Goal: Transaction & Acquisition: Purchase product/service

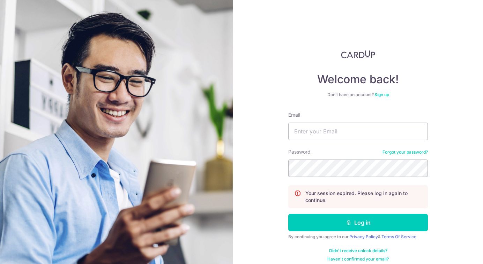
type input "yassy.chan@thedailytumble.com"
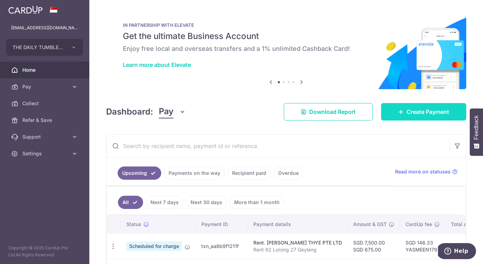
click at [407, 110] on span "Create Payment" at bounding box center [428, 112] width 43 height 8
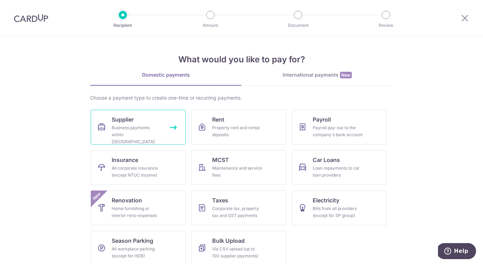
click at [142, 131] on div "Business payments within Singapore" at bounding box center [137, 135] width 50 height 21
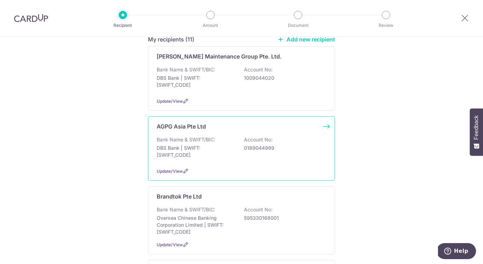
scroll to position [112, 0]
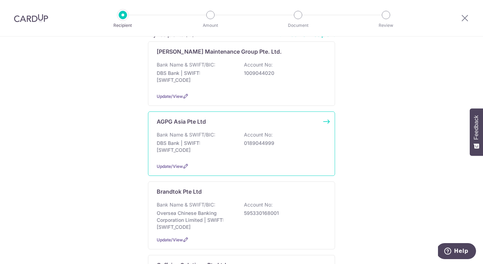
click at [188, 140] on p "DBS Bank | SWIFT: DBSSSGSGXXX" at bounding box center [196, 147] width 78 height 14
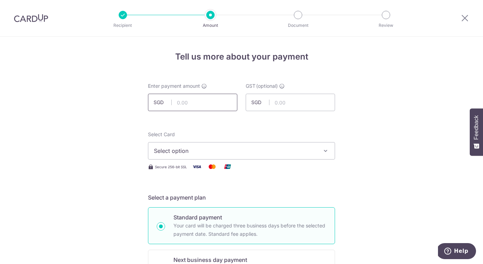
click at [211, 105] on input "text" at bounding box center [192, 102] width 89 height 17
type input "160.20"
type input "14.42"
click at [273, 154] on span "Select option" at bounding box center [235, 151] width 163 height 8
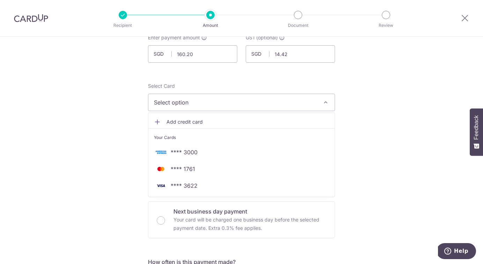
scroll to position [82, 0]
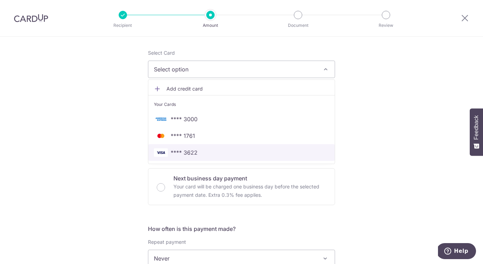
click at [201, 155] on span "**** 3622" at bounding box center [241, 153] width 175 height 8
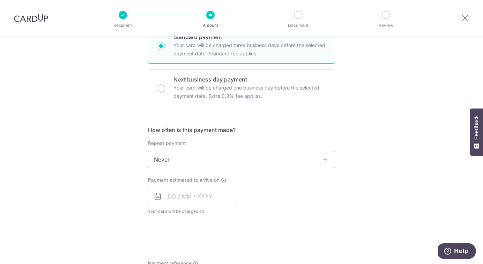
scroll to position [189, 0]
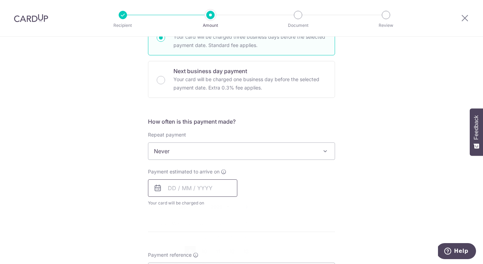
click at [223, 187] on input "text" at bounding box center [192, 188] width 89 height 17
click at [282, 181] on div "Payment estimated to arrive on Prev Next Sep Oct Nov Dec 2025 2026 2027 2028 20…" at bounding box center [241, 188] width 195 height 38
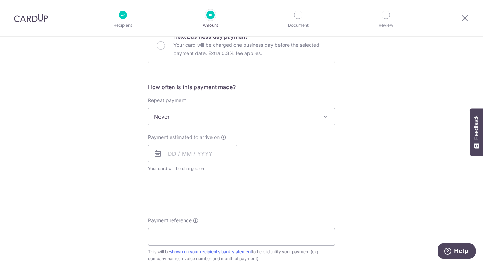
scroll to position [238, 0]
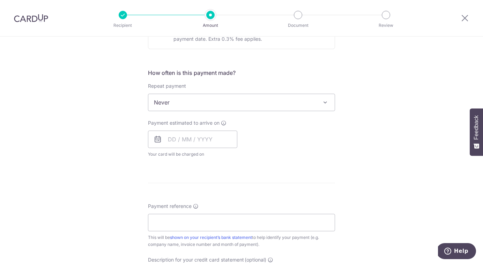
click at [238, 140] on div "Payment estimated to arrive on Prev Next Sep Oct Nov Dec 2025 2026 2027 2028 20…" at bounding box center [193, 139] width 98 height 38
click at [235, 140] on input "text" at bounding box center [192, 139] width 89 height 17
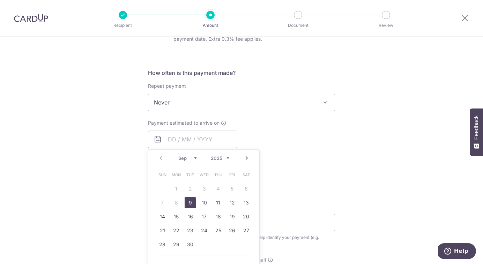
click at [258, 192] on div "Prev Next Sep Oct Nov Dec 2025 2026 2027 2028 2029 2030 2031 2032 2033 2034 203…" at bounding box center [204, 213] width 112 height 127
click at [188, 202] on link "9" at bounding box center [190, 203] width 11 height 11
type input "[DATE]"
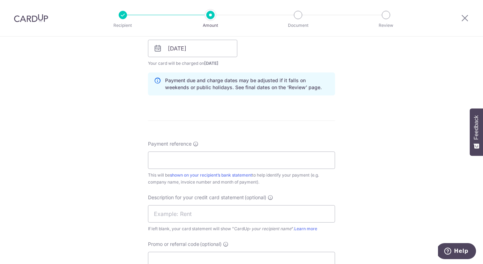
scroll to position [336, 0]
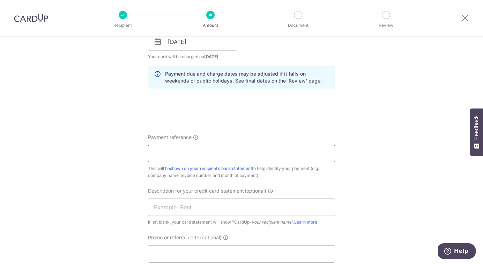
click at [170, 153] on input "Payment reference" at bounding box center [241, 153] width 187 height 17
type input "[PERSON_NAME] 037145"
click at [243, 208] on input "text" at bounding box center [241, 207] width 187 height 17
type input "ABV Sep 2 Del"
click at [301, 191] on div "Description for your credit card statement (optional) ABV Sep 2 Del If left bla…" at bounding box center [241, 207] width 187 height 38
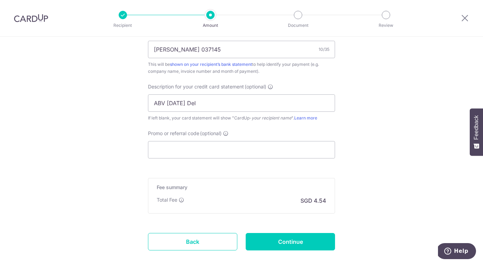
scroll to position [444, 0]
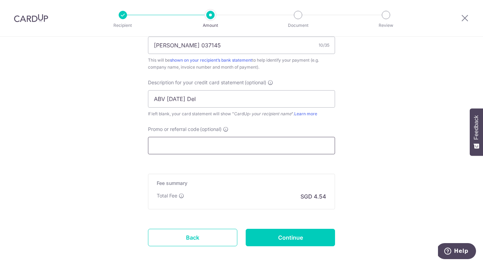
click at [261, 148] on input "Promo or referral code (optional)" at bounding box center [241, 145] width 187 height 17
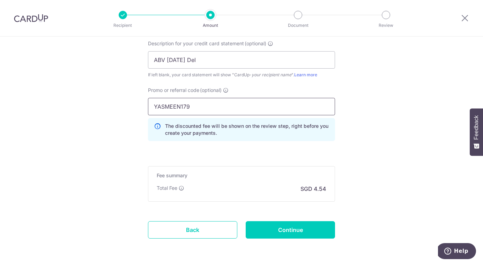
scroll to position [510, 0]
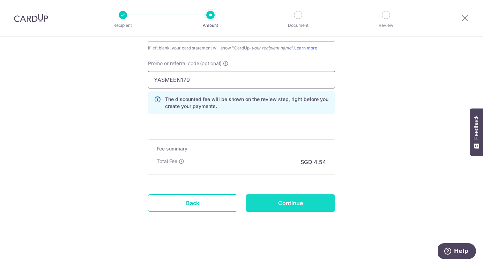
type input "YASMEEN179"
click at [287, 202] on input "Continue" at bounding box center [290, 203] width 89 height 17
type input "Create Schedule"
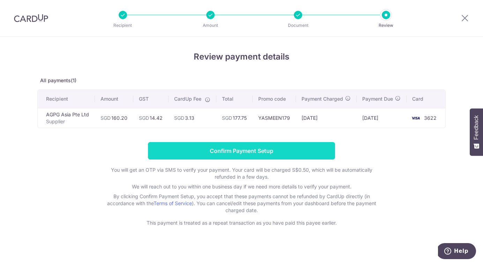
click at [294, 155] on input "Confirm Payment Setup" at bounding box center [241, 150] width 187 height 17
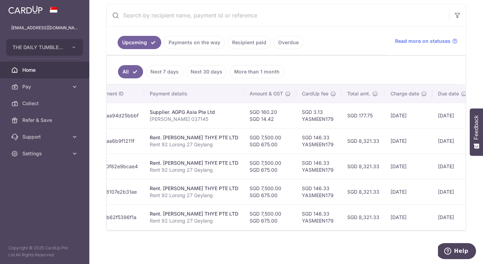
scroll to position [0, 127]
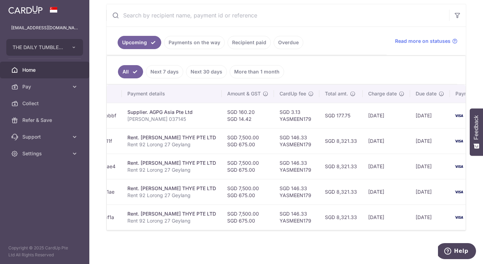
click at [245, 40] on link "Recipient paid" at bounding box center [249, 42] width 43 height 13
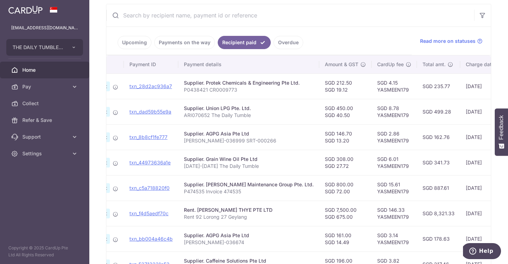
scroll to position [0, 50]
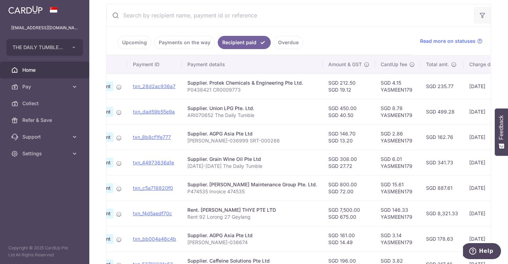
click at [483, 16] on button "button" at bounding box center [482, 15] width 17 height 17
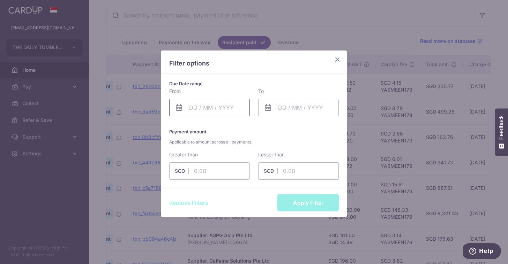
click at [223, 111] on input "text" at bounding box center [209, 107] width 81 height 17
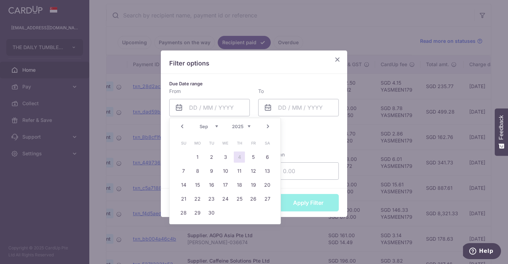
click at [182, 127] on link "Prev" at bounding box center [182, 126] width 8 height 8
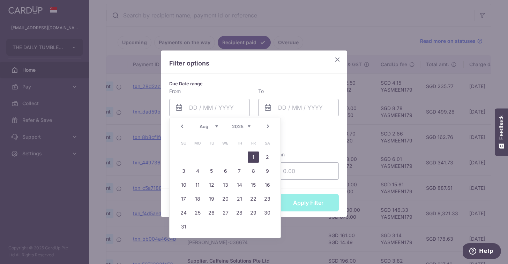
click at [255, 158] on link "1" at bounding box center [253, 157] width 11 height 11
type input "[DATE]"
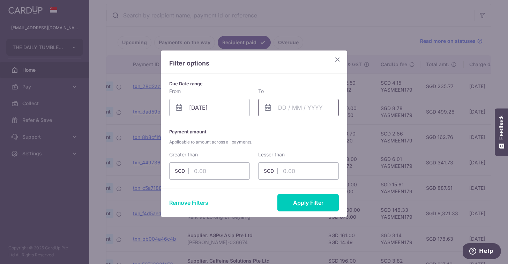
click at [284, 113] on input "text" at bounding box center [298, 107] width 81 height 17
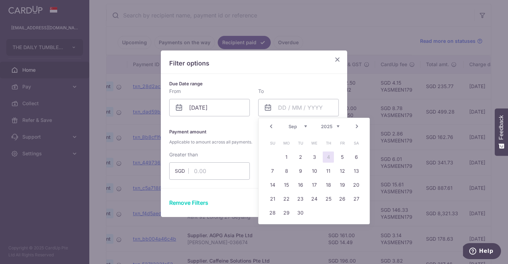
click at [357, 127] on link "Next" at bounding box center [357, 126] width 8 height 8
click at [271, 125] on link "Prev" at bounding box center [271, 126] width 8 height 8
click at [299, 153] on link "2" at bounding box center [300, 157] width 11 height 11
type input "[DATE]"
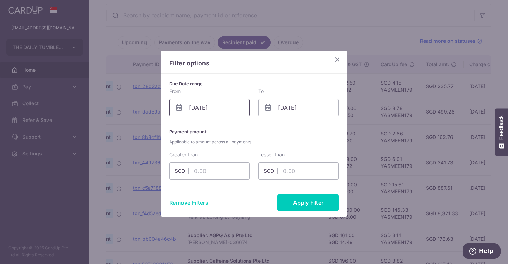
click at [225, 100] on input "[DATE]" at bounding box center [209, 107] width 81 height 17
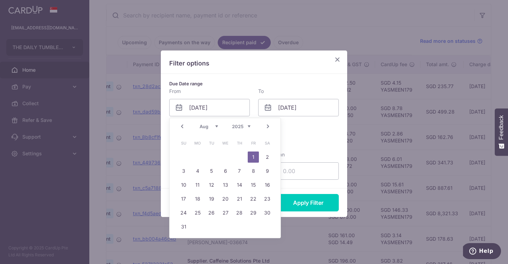
click at [253, 157] on link "1" at bounding box center [253, 157] width 11 height 11
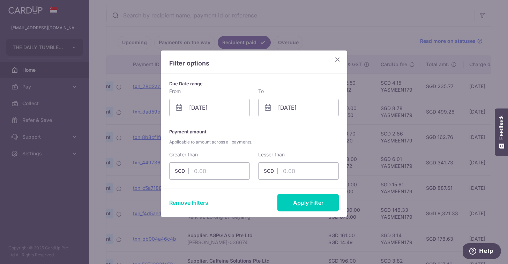
click at [301, 143] on span "Applicable to amount across all payments." at bounding box center [254, 142] width 170 height 7
click at [308, 210] on button "Apply Filter" at bounding box center [307, 202] width 61 height 17
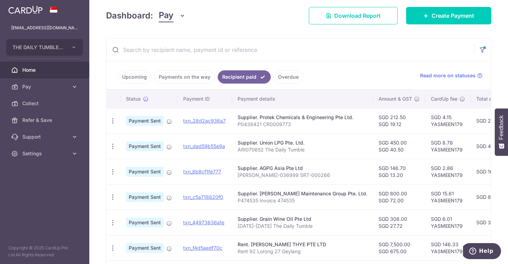
scroll to position [79, 0]
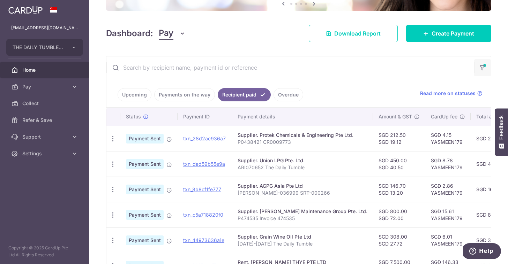
click at [483, 67] on icon "button" at bounding box center [482, 65] width 7 height 3
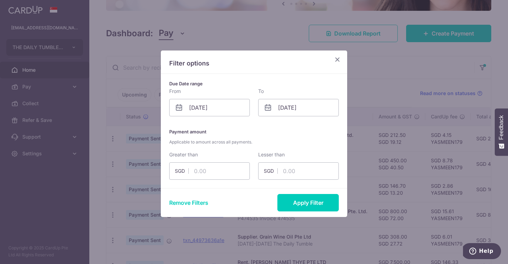
click at [396, 73] on div "Filter options Due Date range From [DATE] Please select valid date To [DATE] Pl…" at bounding box center [254, 132] width 508 height 264
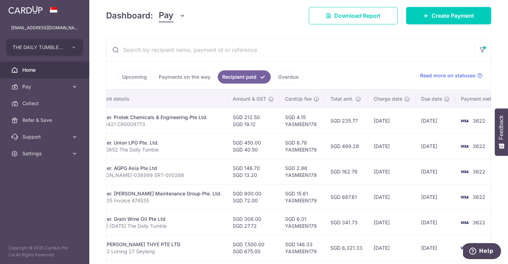
scroll to position [0, 0]
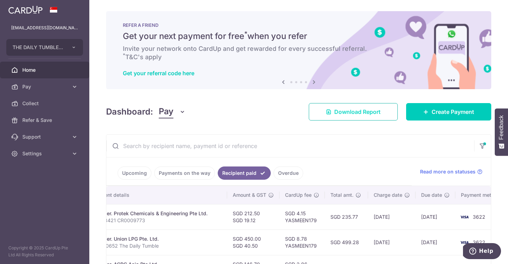
click at [364, 115] on span "Download Report" at bounding box center [357, 112] width 46 height 8
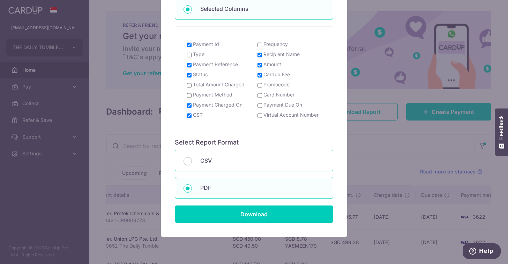
scroll to position [151, 0]
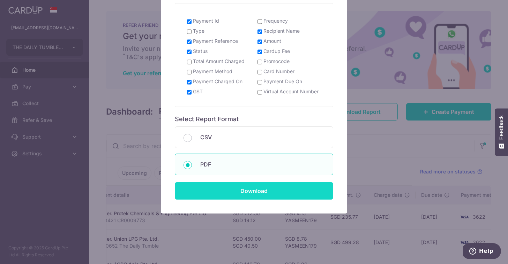
click at [232, 192] on input "Download" at bounding box center [254, 190] width 158 height 17
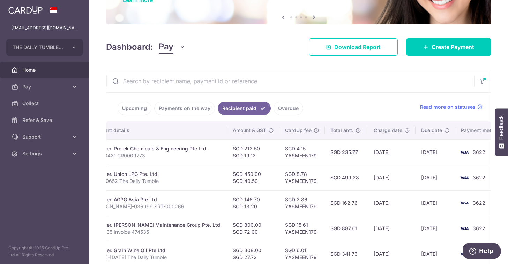
scroll to position [0, 0]
